Goal: Task Accomplishment & Management: Manage account settings

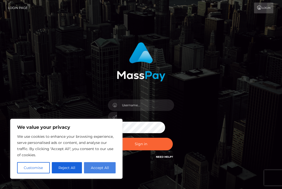
click at [101, 166] on button "Accept All" at bounding box center [100, 167] width 32 height 11
checkbox input "true"
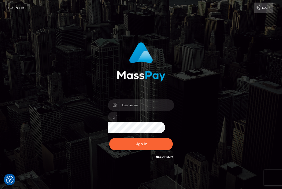
click at [262, 5] on link "Login" at bounding box center [263, 8] width 19 height 11
click at [138, 108] on input "text" at bounding box center [145, 104] width 57 height 11
type input "[PERSON_NAME][EMAIL_ADDRESS][DOMAIN_NAME]"
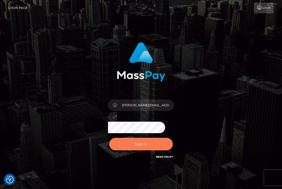
click at [139, 148] on button "Sign in" at bounding box center [141, 143] width 64 height 13
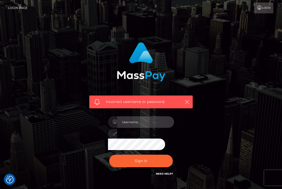
click at [152, 120] on input "text" at bounding box center [145, 121] width 57 height 11
type input "[DATE]"
click at [230, 65] on div "Incorrect username or password. [DATE]" at bounding box center [141, 111] width 245 height 147
click at [19, 5] on link "Login Page" at bounding box center [18, 8] width 20 height 11
